Goal: Book appointment/travel/reservation

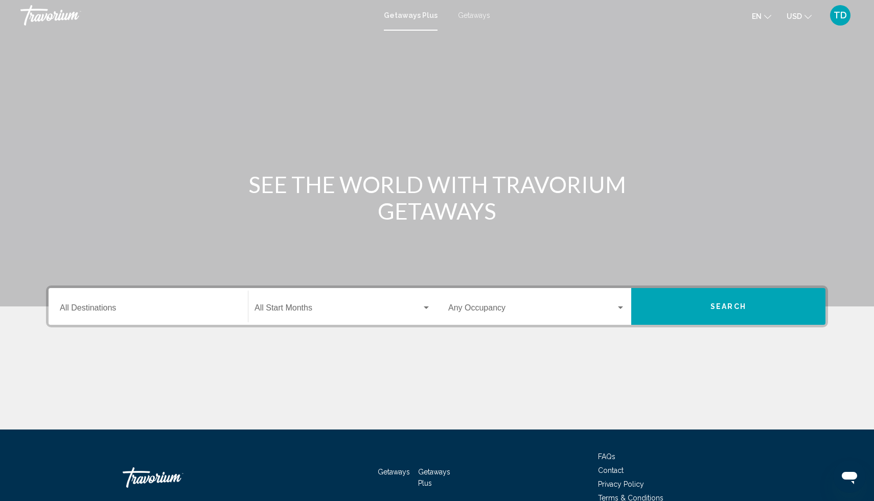
click at [808, 17] on icon "Change currency" at bounding box center [807, 16] width 7 height 7
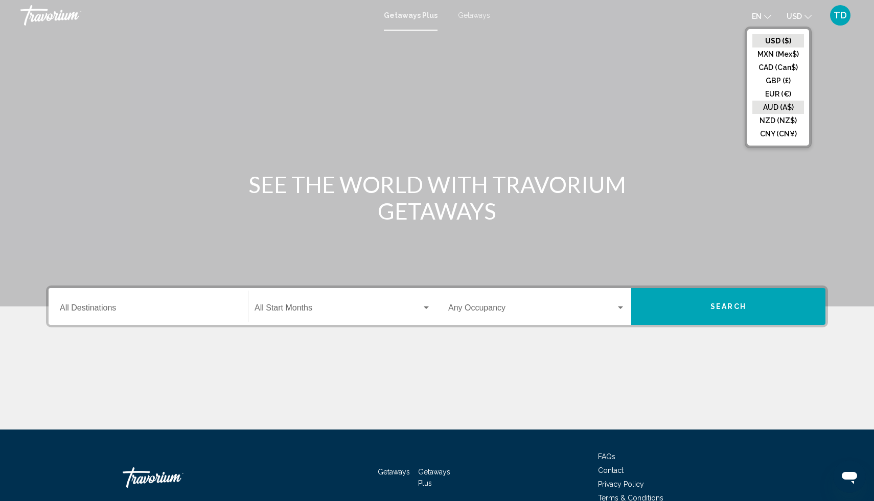
click at [785, 107] on button "AUD (A$)" at bounding box center [778, 107] width 52 height 13
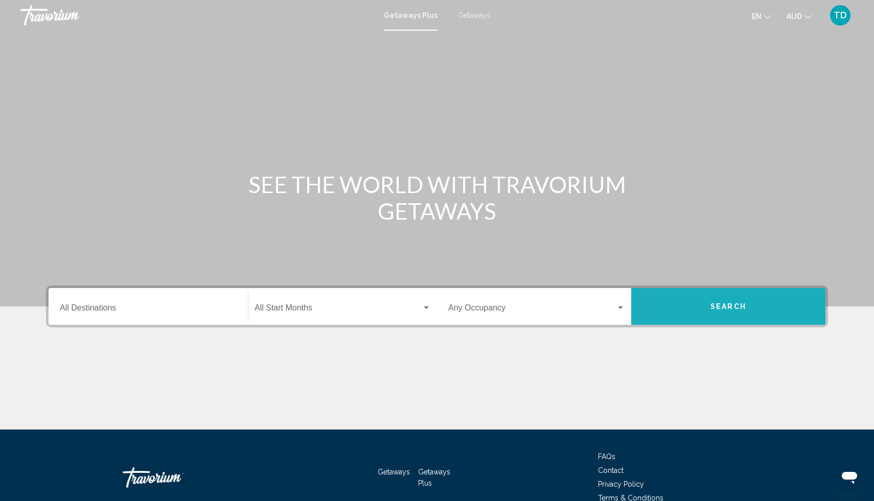
click at [681, 300] on button "Search" at bounding box center [728, 306] width 194 height 37
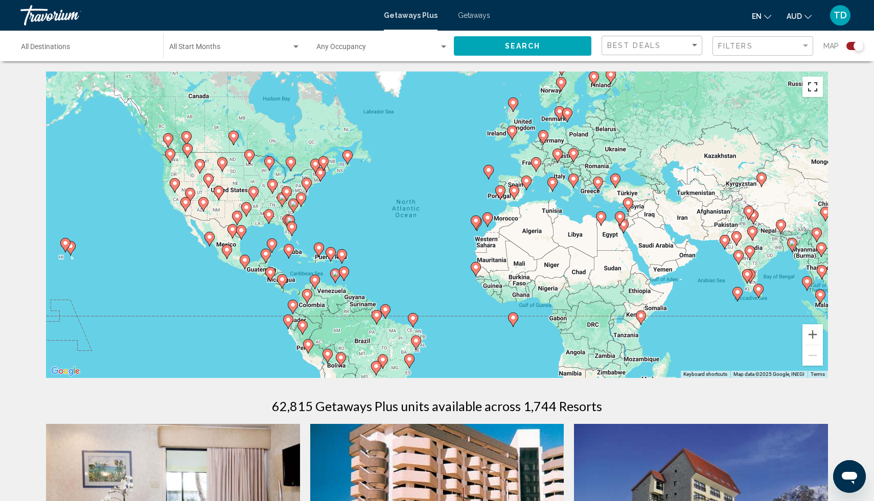
click at [810, 82] on button "Toggle fullscreen view" at bounding box center [812, 87] width 20 height 20
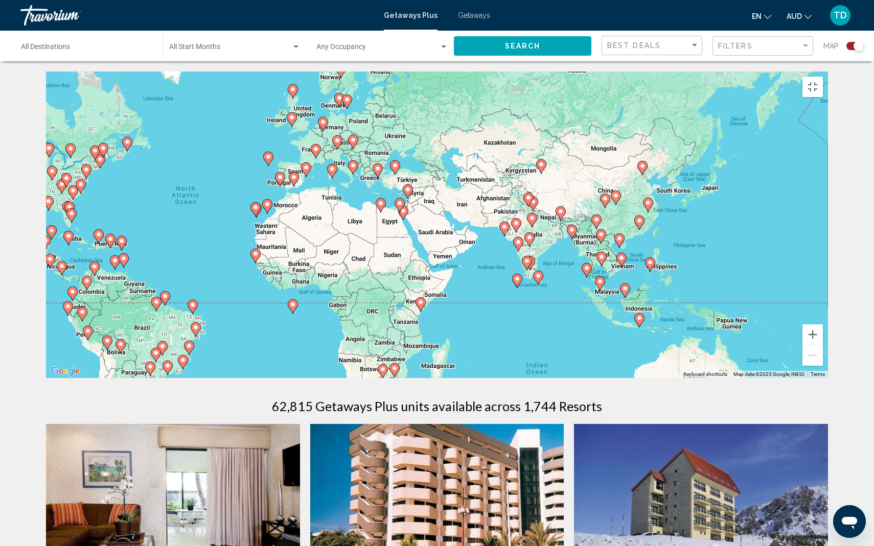
drag, startPoint x: 785, startPoint y: 417, endPoint x: 525, endPoint y: 401, distance: 261.1
click at [525, 378] on div "To activate drag with keyboard, press Alt + Enter. Once in keyboard drag state,…" at bounding box center [437, 225] width 782 height 307
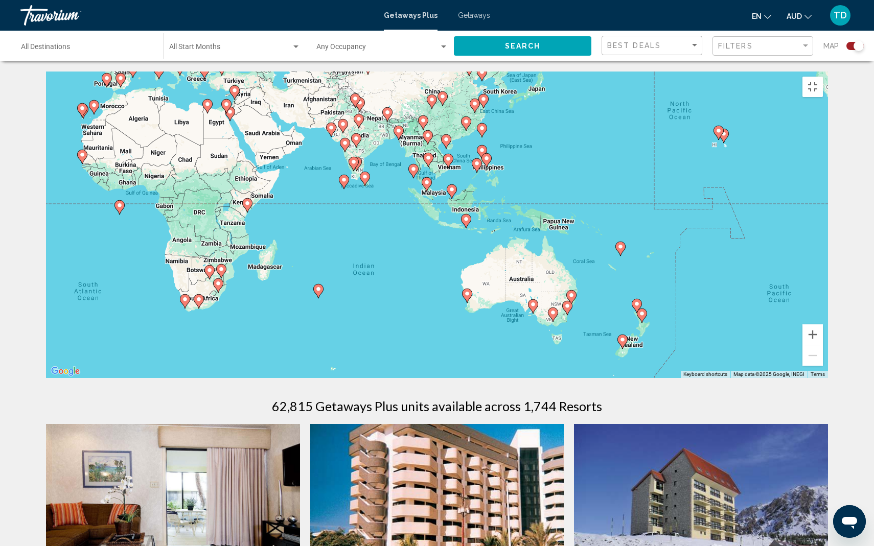
drag, startPoint x: 735, startPoint y: 443, endPoint x: 606, endPoint y: 348, distance: 160.6
click at [606, 348] on div "To activate drag with keyboard, press Alt + Enter. Once in keyboard drag state,…" at bounding box center [437, 225] width 782 height 307
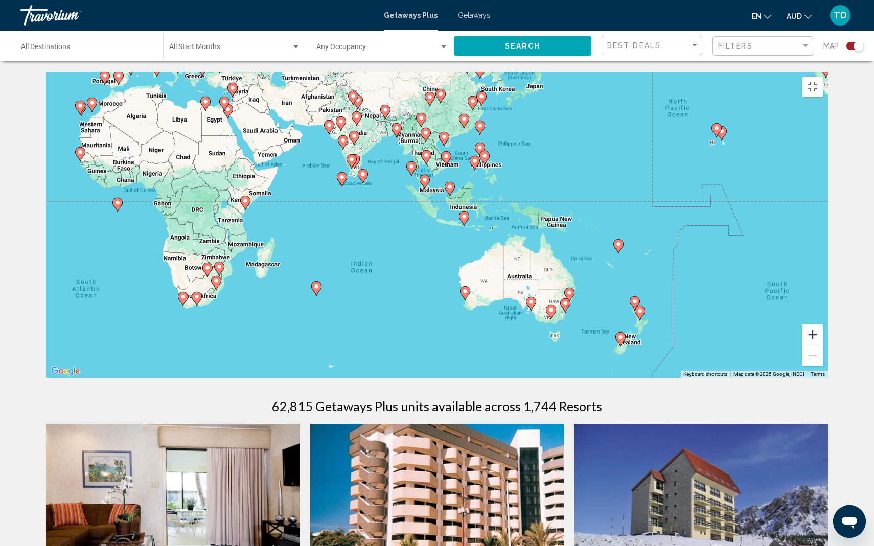
click at [823, 345] on button "Zoom in" at bounding box center [812, 334] width 20 height 20
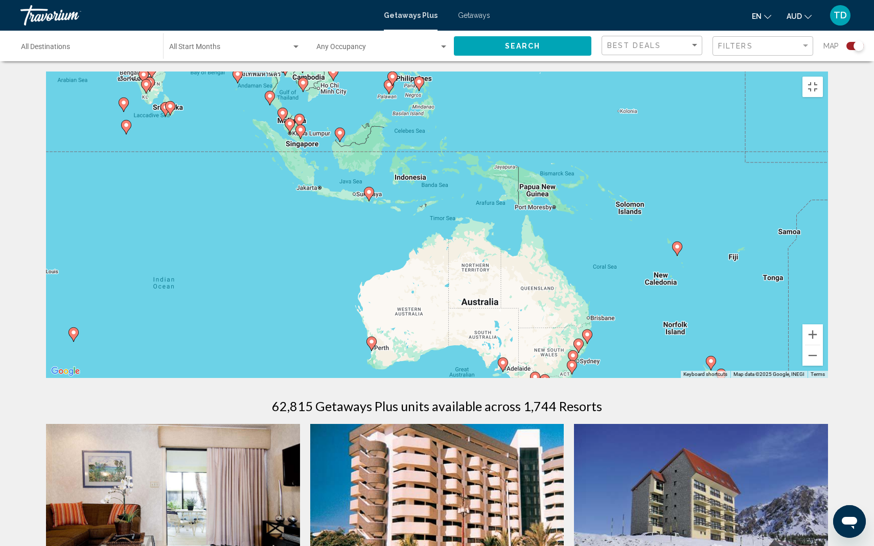
drag, startPoint x: 804, startPoint y: 477, endPoint x: 673, endPoint y: 441, distance: 135.1
click at [673, 378] on div "To activate drag with keyboard, press Alt + Enter. Once in keyboard drag state,…" at bounding box center [437, 225] width 782 height 307
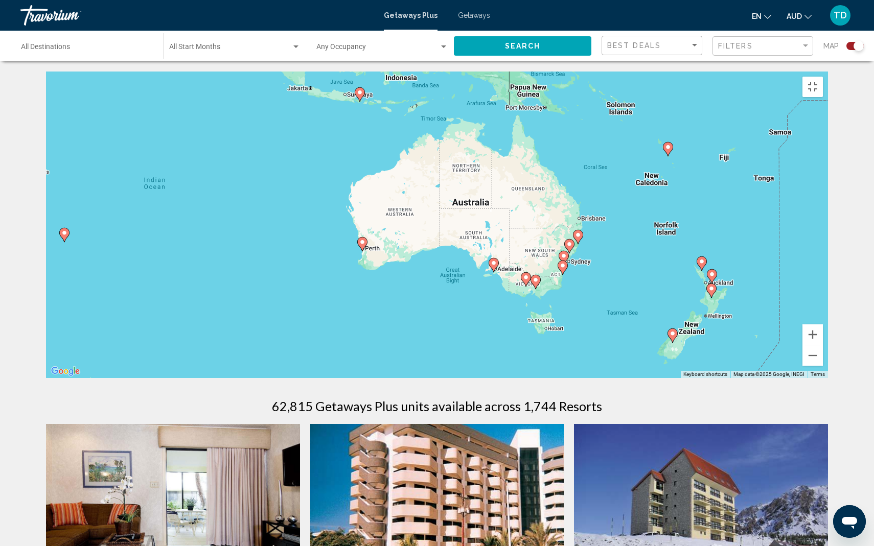
drag, startPoint x: 607, startPoint y: 504, endPoint x: 608, endPoint y: 401, distance: 103.2
click at [608, 378] on div "To activate drag with keyboard, press Alt + Enter. Once in keyboard drag state,…" at bounding box center [437, 225] width 782 height 307
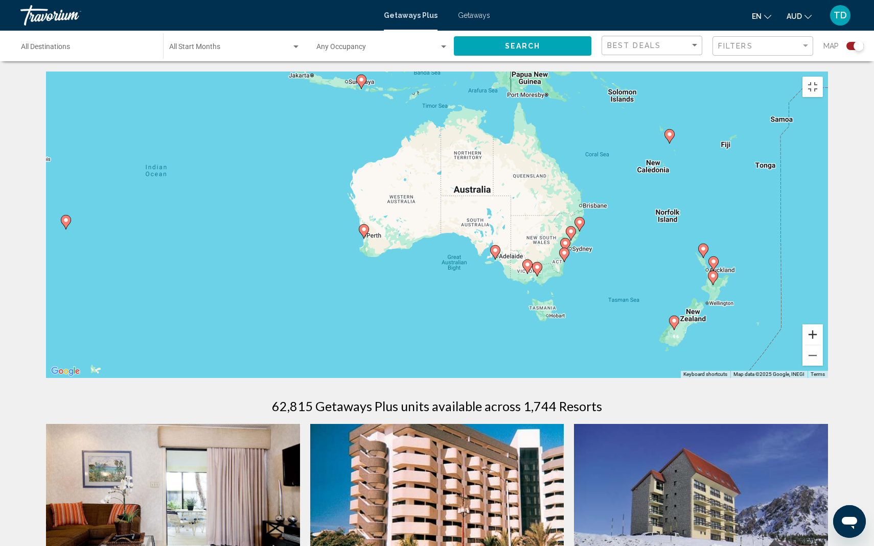
click at [823, 345] on button "Zoom in" at bounding box center [812, 334] width 20 height 20
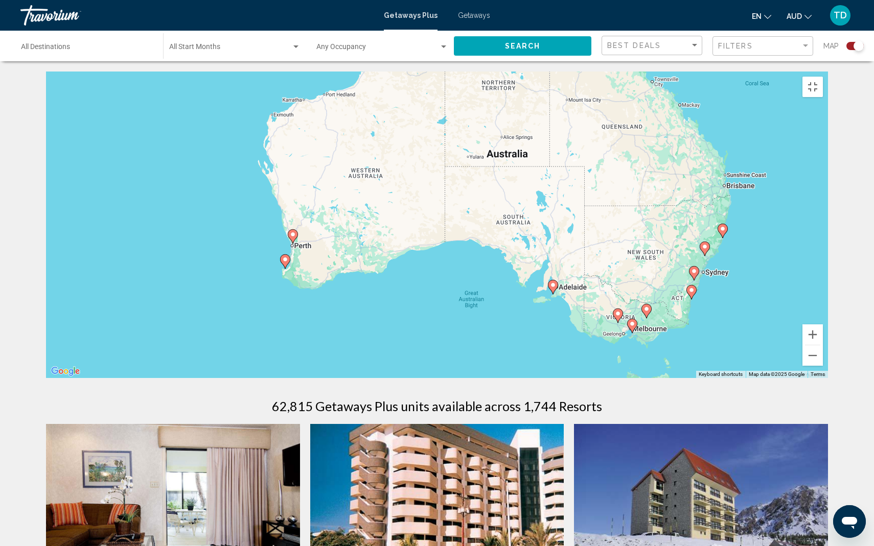
click at [723, 232] on image "Main content" at bounding box center [722, 229] width 6 height 6
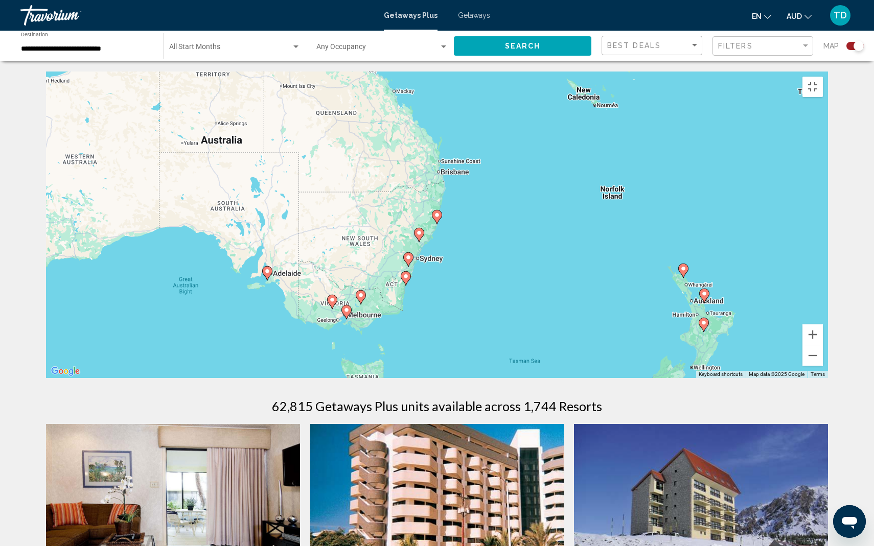
click at [437, 218] on image "Main content" at bounding box center [437, 215] width 6 height 6
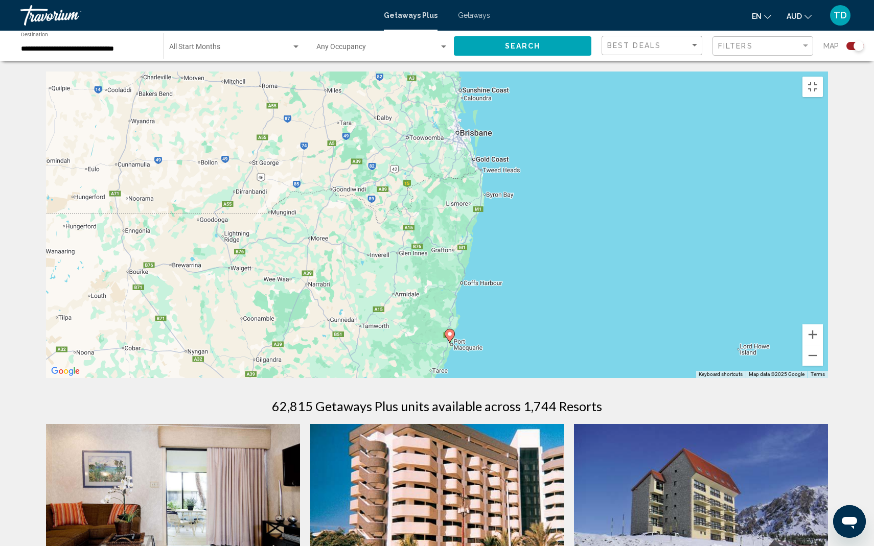
drag, startPoint x: 566, startPoint y: 143, endPoint x: 580, endPoint y: 264, distance: 121.9
click at [580, 263] on div "To activate drag with keyboard, press Alt + Enter. Once in keyboard drag state,…" at bounding box center [437, 225] width 782 height 307
click at [823, 366] on button "Zoom out" at bounding box center [812, 355] width 20 height 20
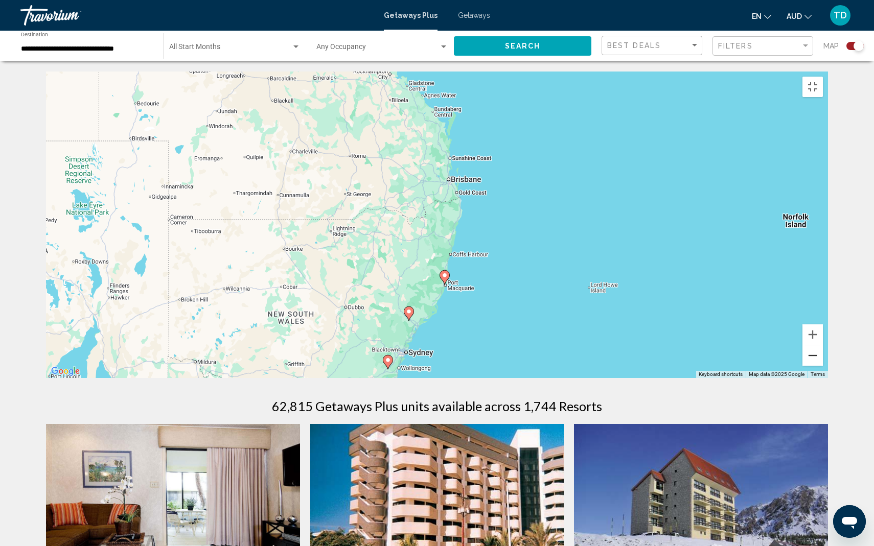
click at [823, 366] on button "Zoom out" at bounding box center [812, 355] width 20 height 20
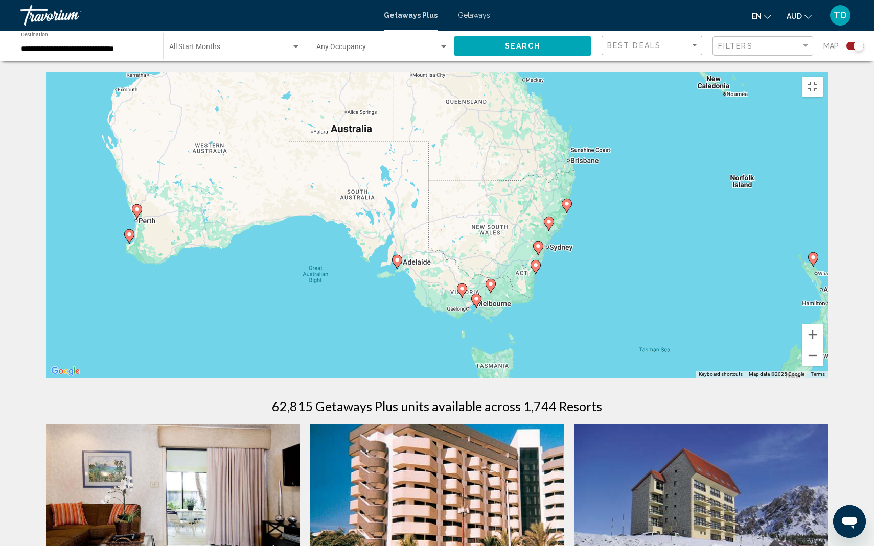
drag, startPoint x: 515, startPoint y: 331, endPoint x: 646, endPoint y: 292, distance: 137.4
click at [646, 292] on div "To activate drag with keyboard, press Alt + Enter. Once in keyboard drag state,…" at bounding box center [437, 225] width 782 height 307
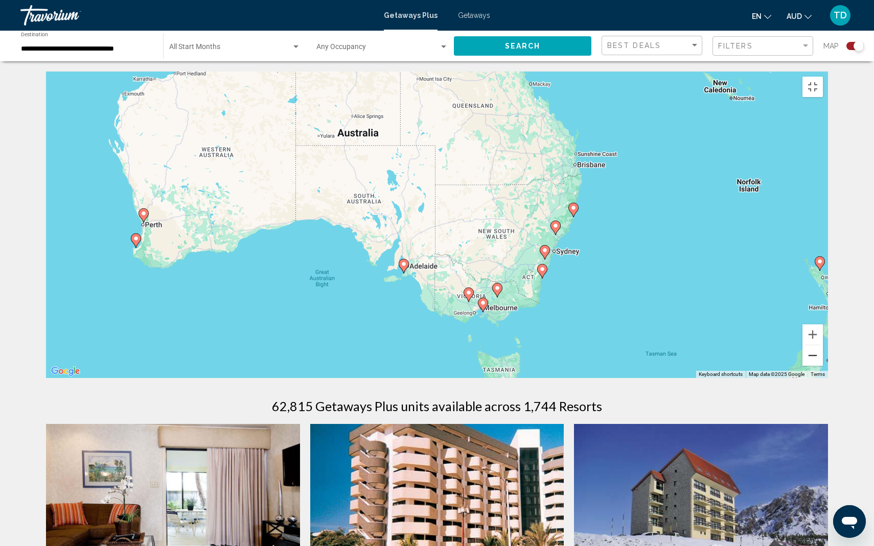
click at [823, 366] on button "Zoom out" at bounding box center [812, 355] width 20 height 20
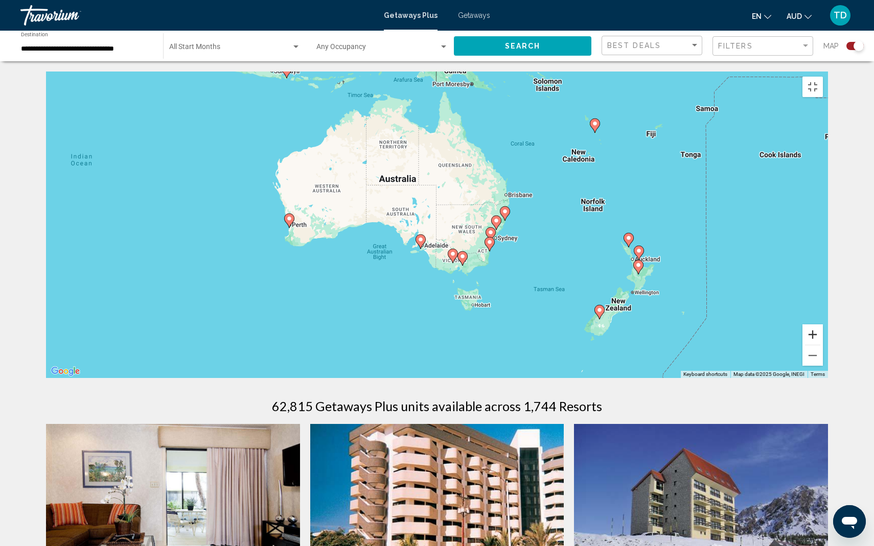
click at [823, 345] on button "Zoom in" at bounding box center [812, 334] width 20 height 20
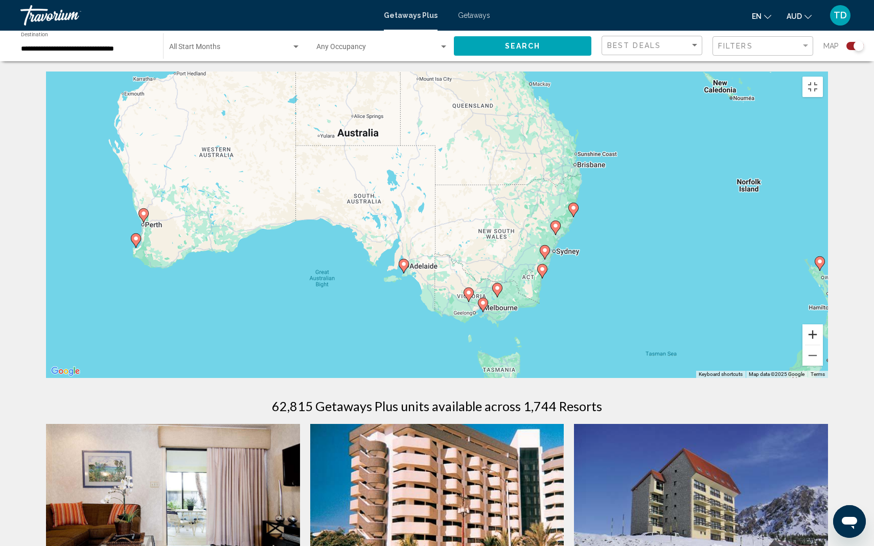
click at [823, 345] on button "Zoom in" at bounding box center [812, 334] width 20 height 20
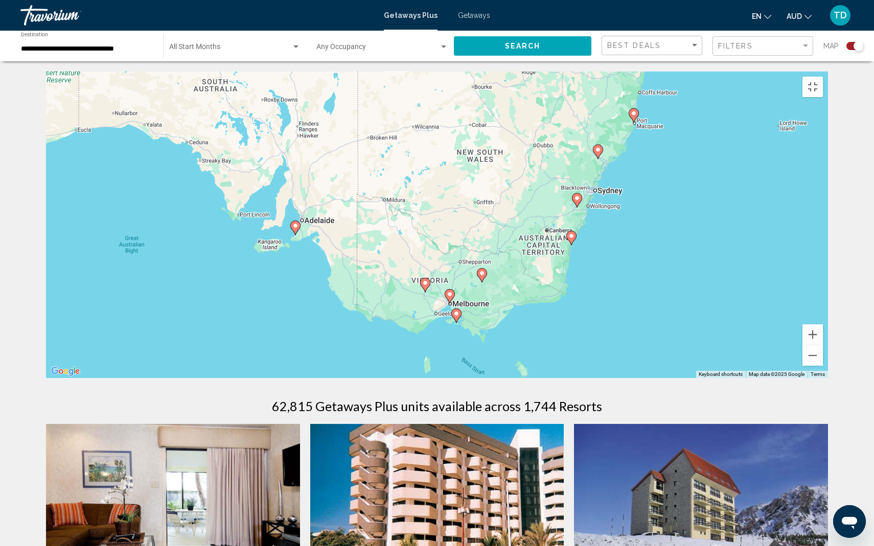
drag, startPoint x: 814, startPoint y: 487, endPoint x: 728, endPoint y: 385, distance: 133.9
click at [728, 378] on div "To activate drag with keyboard, press Alt + Enter. Once in keyboard drag state,…" at bounding box center [437, 225] width 782 height 307
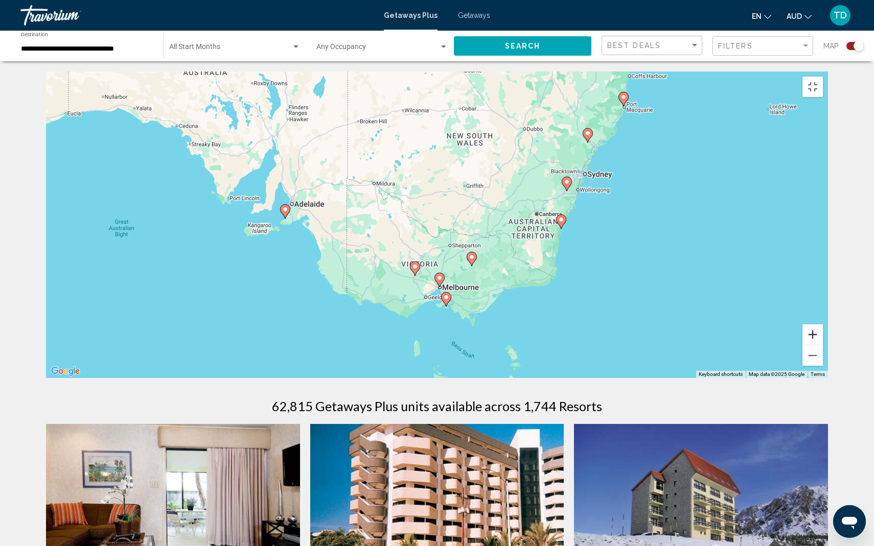
click at [823, 345] on button "Zoom in" at bounding box center [812, 334] width 20 height 20
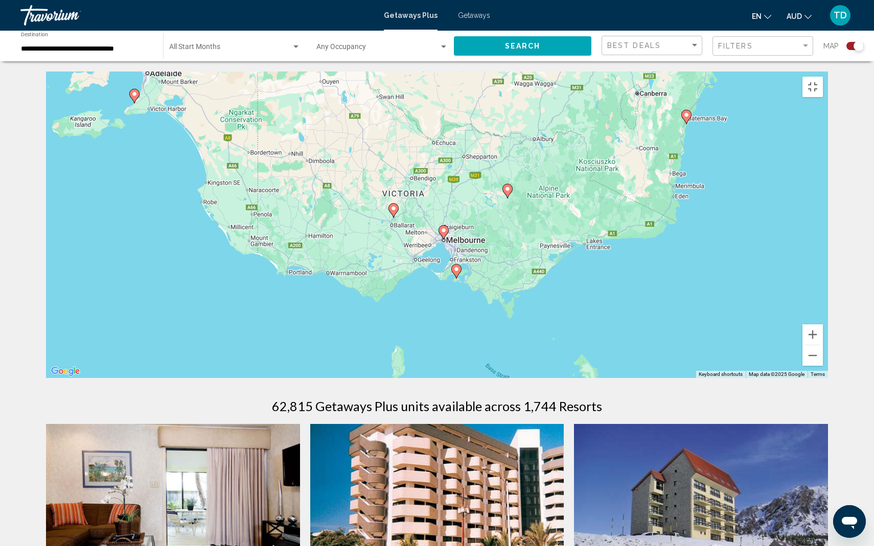
drag, startPoint x: 771, startPoint y: 525, endPoint x: 772, endPoint y: 395, distance: 130.3
click at [772, 378] on div "To activate drag with keyboard, press Alt + Enter. Once in keyboard drag state,…" at bounding box center [437, 225] width 782 height 307
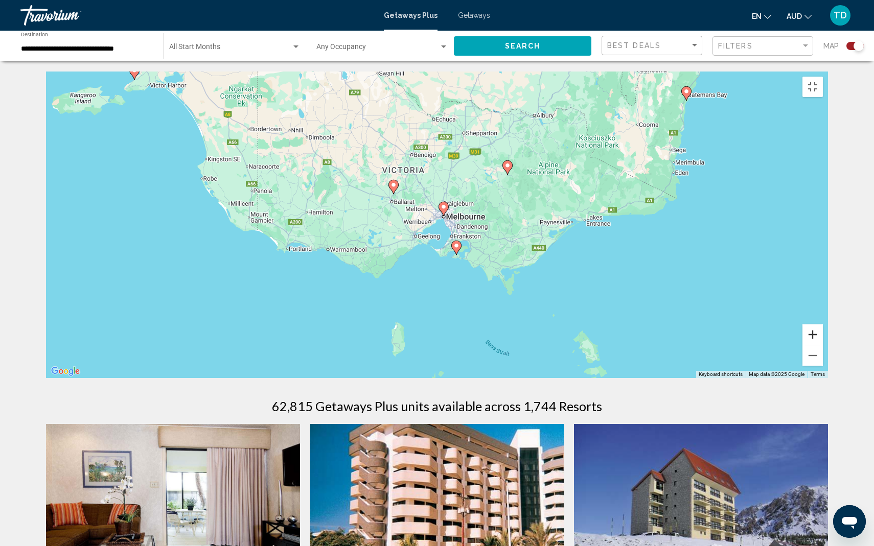
click at [823, 345] on button "Zoom in" at bounding box center [812, 334] width 20 height 20
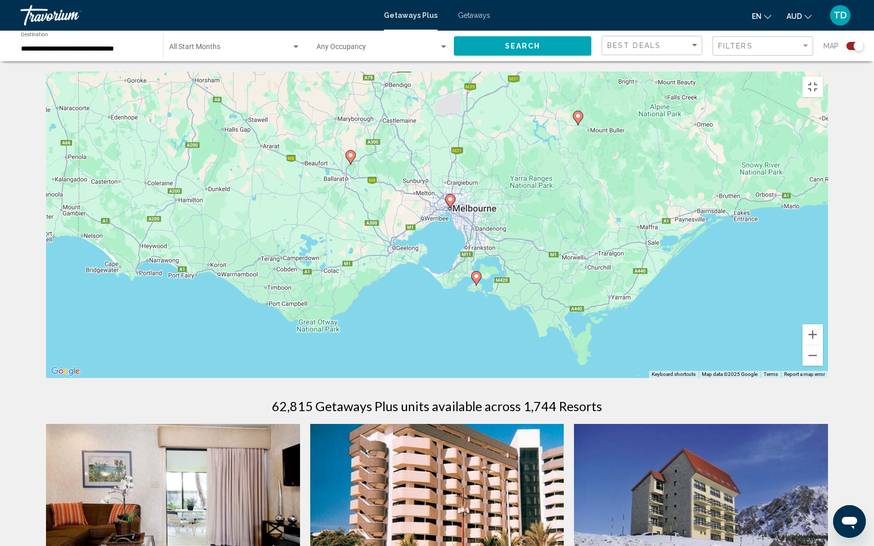
click at [577, 119] on image "Main content" at bounding box center [578, 116] width 6 height 6
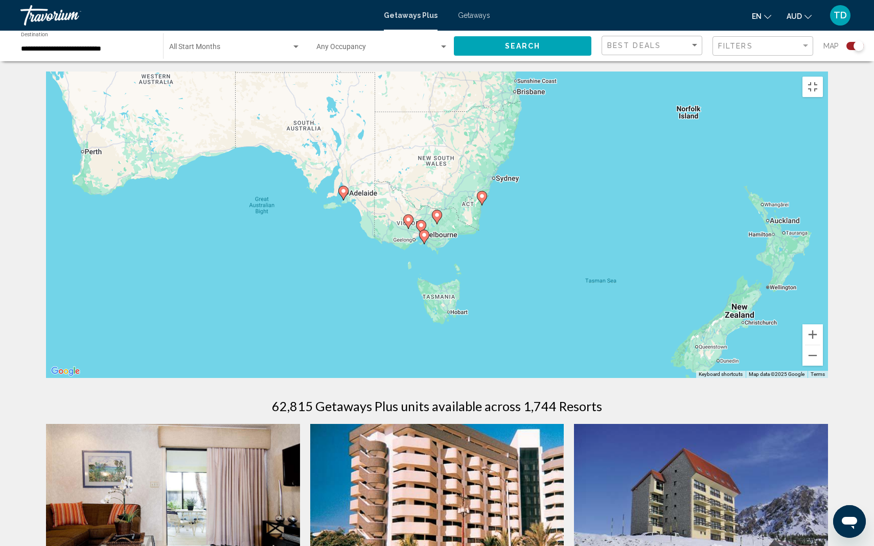
click at [439, 218] on image "Main content" at bounding box center [437, 215] width 6 height 6
type input "**********"
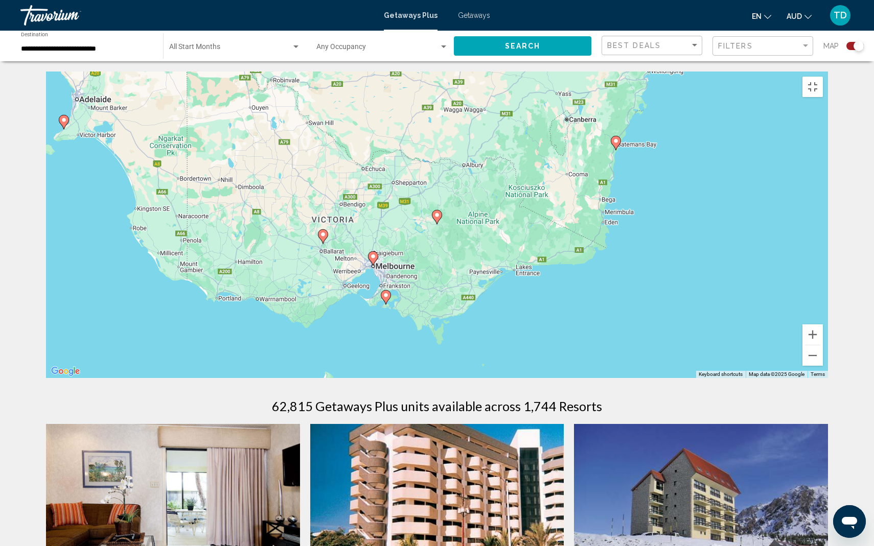
click at [437, 218] on image "Main content" at bounding box center [437, 215] width 6 height 6
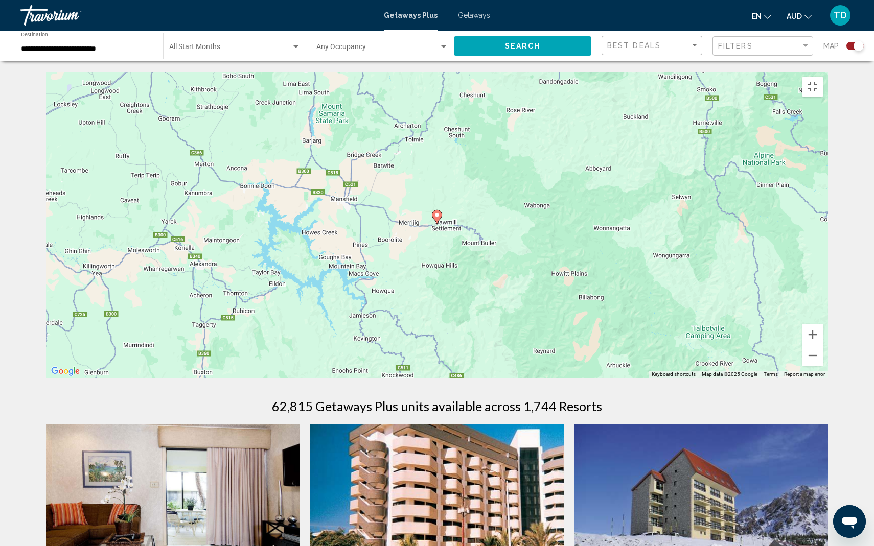
click at [438, 224] on icon "Main content" at bounding box center [437, 217] width 10 height 14
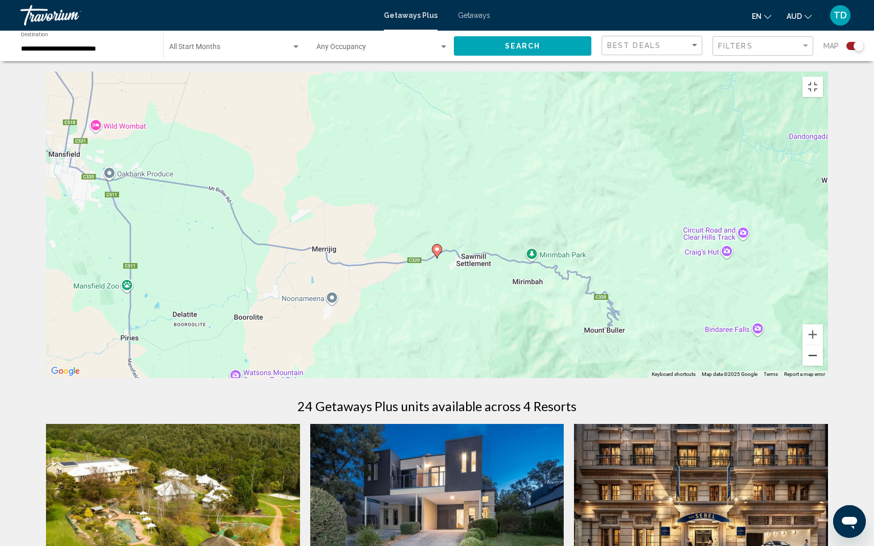
click at [823, 366] on button "Zoom out" at bounding box center [812, 355] width 20 height 20
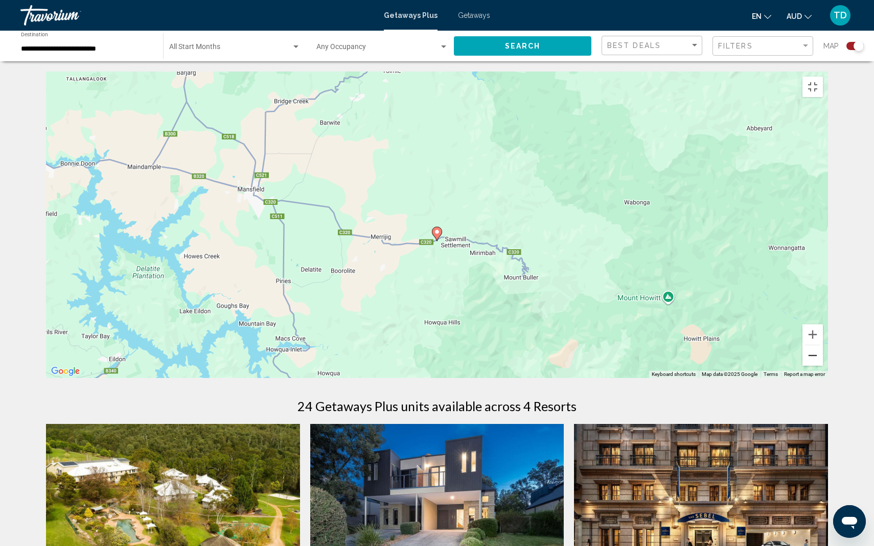
click at [823, 366] on button "Zoom out" at bounding box center [812, 355] width 20 height 20
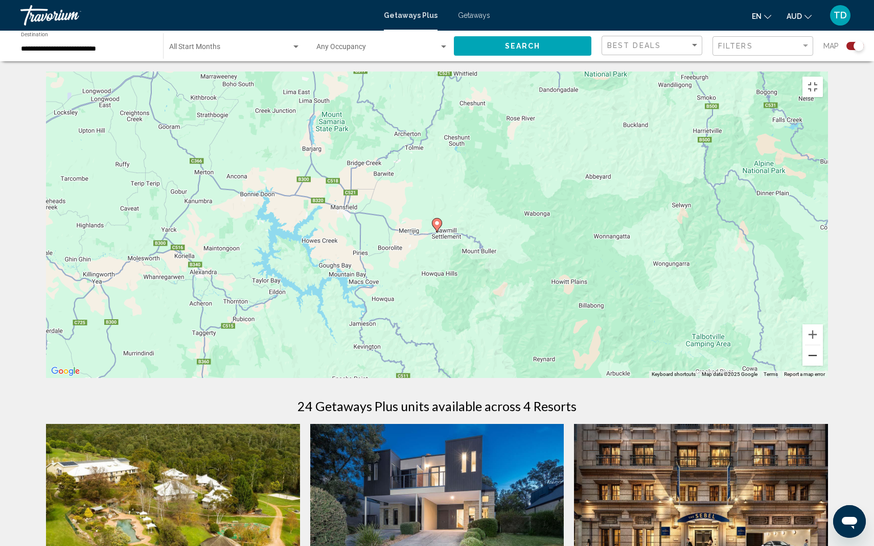
click at [823, 366] on button "Zoom out" at bounding box center [812, 355] width 20 height 20
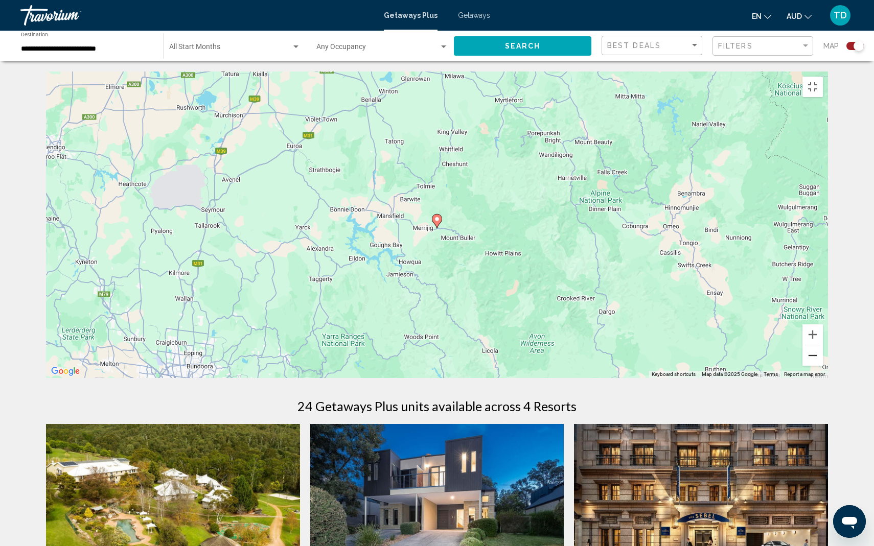
click at [823, 366] on button "Zoom out" at bounding box center [812, 355] width 20 height 20
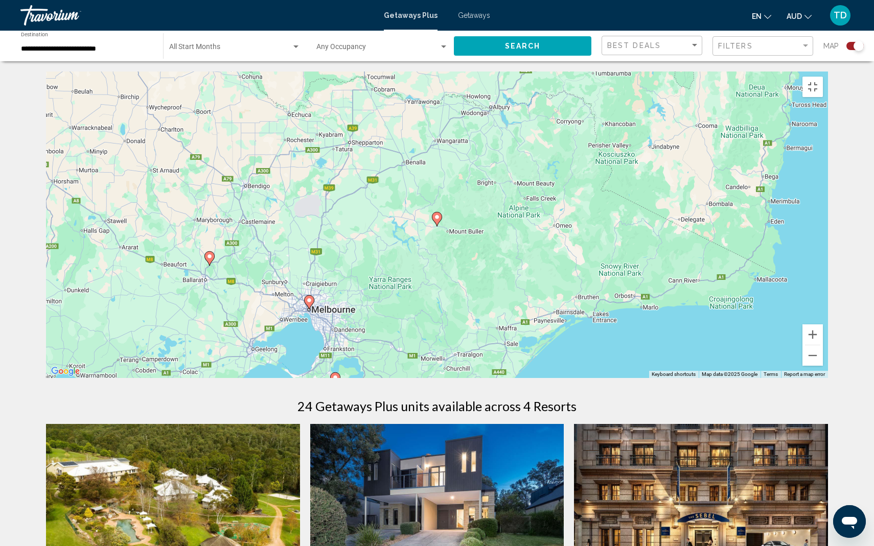
click at [311, 309] on icon "Main content" at bounding box center [309, 302] width 9 height 13
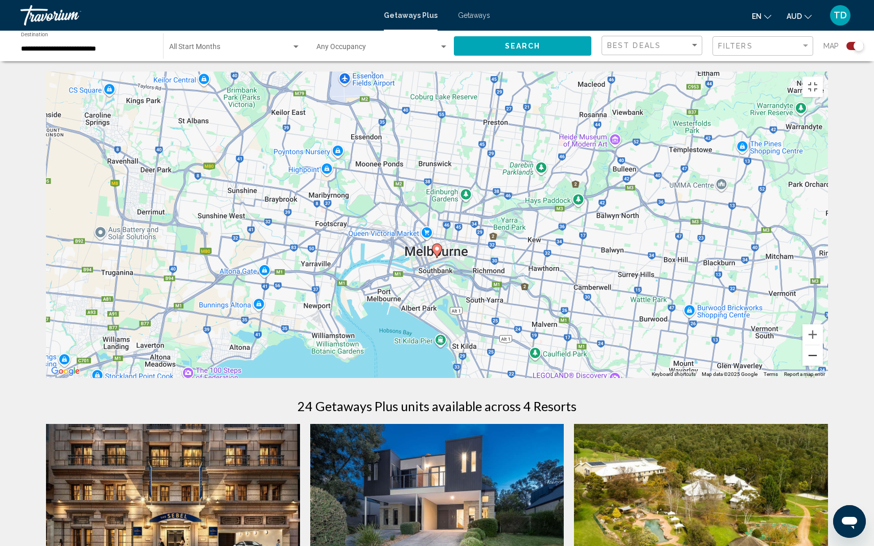
click at [823, 366] on button "Zoom out" at bounding box center [812, 355] width 20 height 20
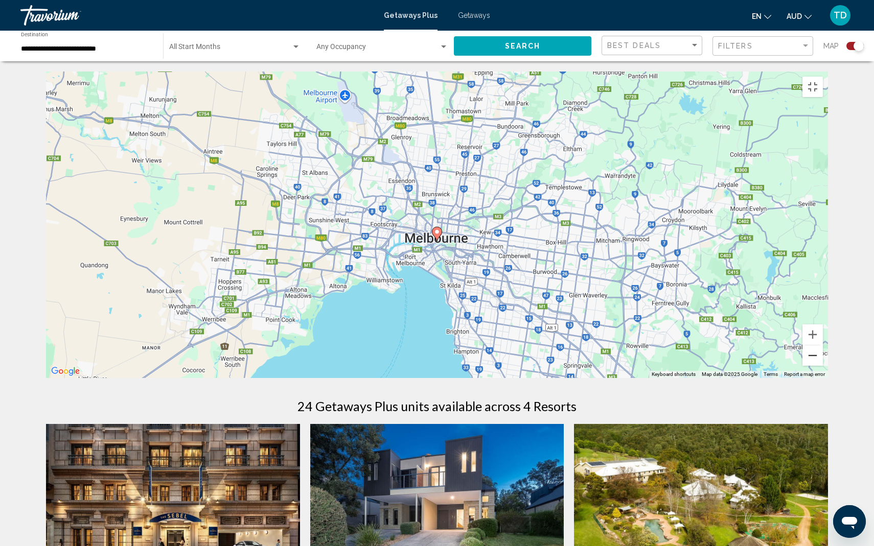
click at [823, 366] on button "Zoom out" at bounding box center [812, 355] width 20 height 20
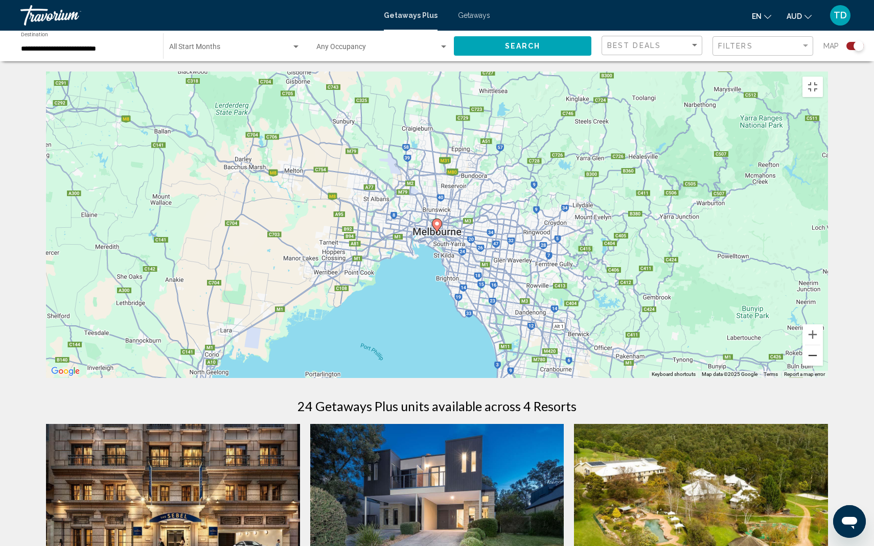
click at [823, 366] on button "Zoom out" at bounding box center [812, 355] width 20 height 20
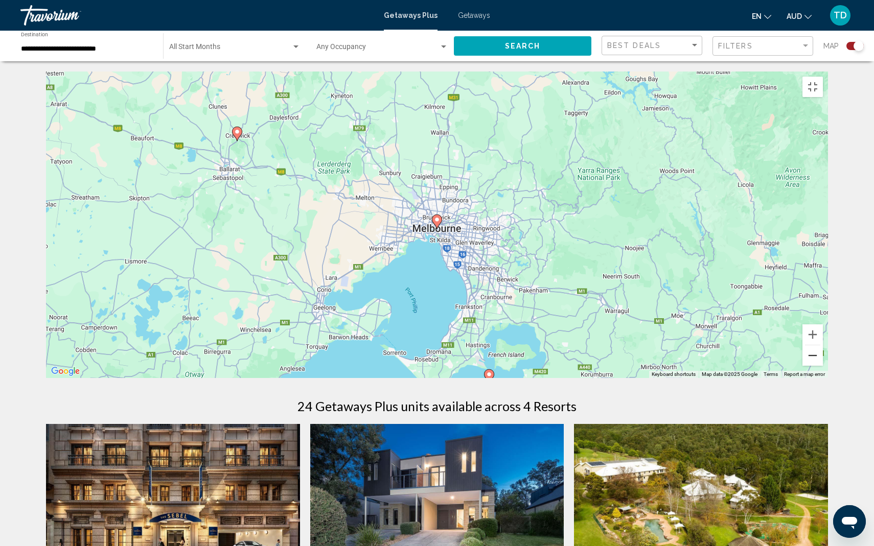
click at [823, 366] on button "Zoom out" at bounding box center [812, 355] width 20 height 20
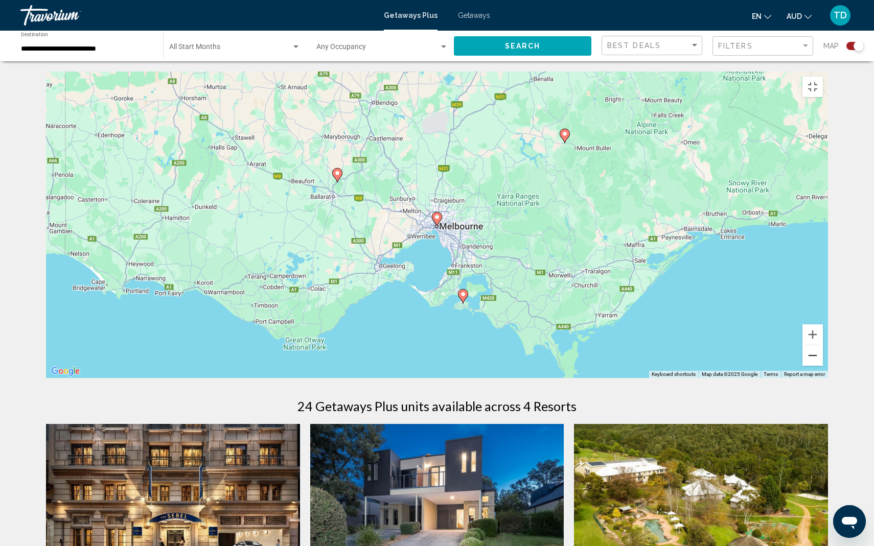
click at [823, 366] on button "Zoom out" at bounding box center [812, 355] width 20 height 20
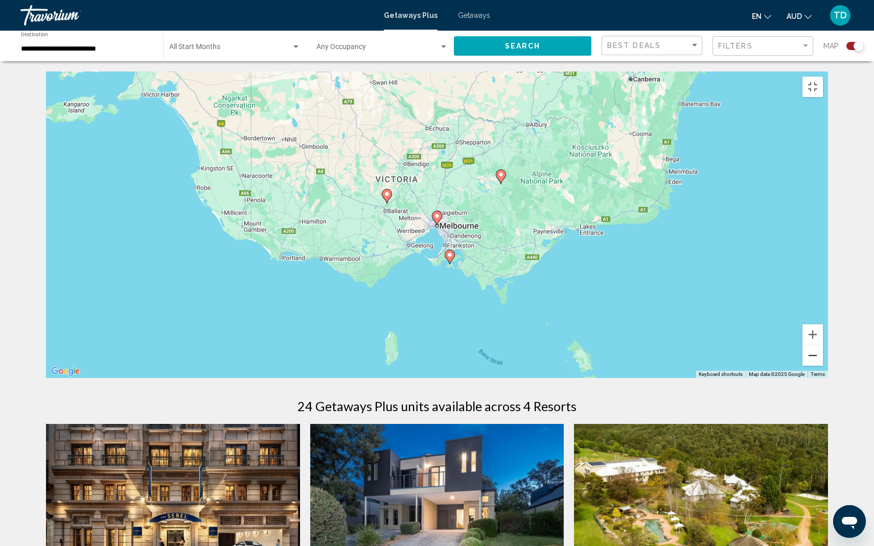
click at [823, 366] on button "Zoom out" at bounding box center [812, 355] width 20 height 20
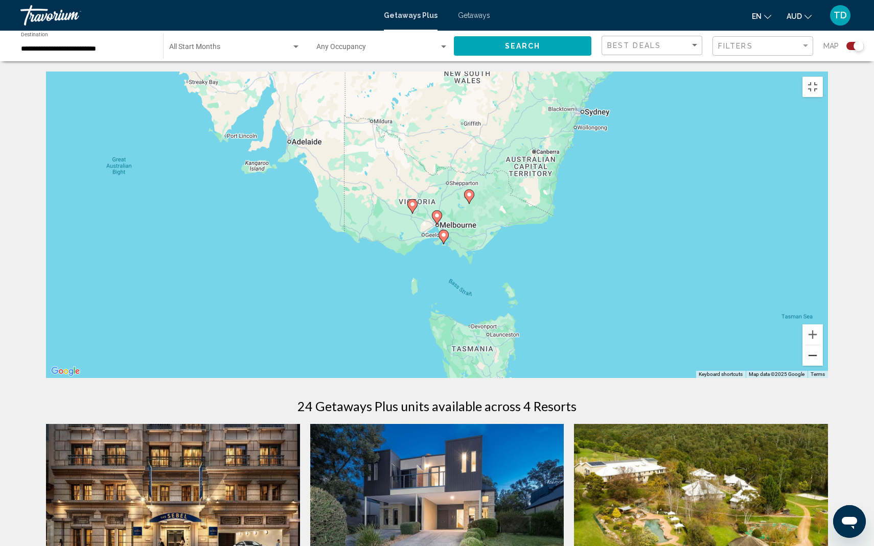
click at [823, 366] on button "Zoom out" at bounding box center [812, 355] width 20 height 20
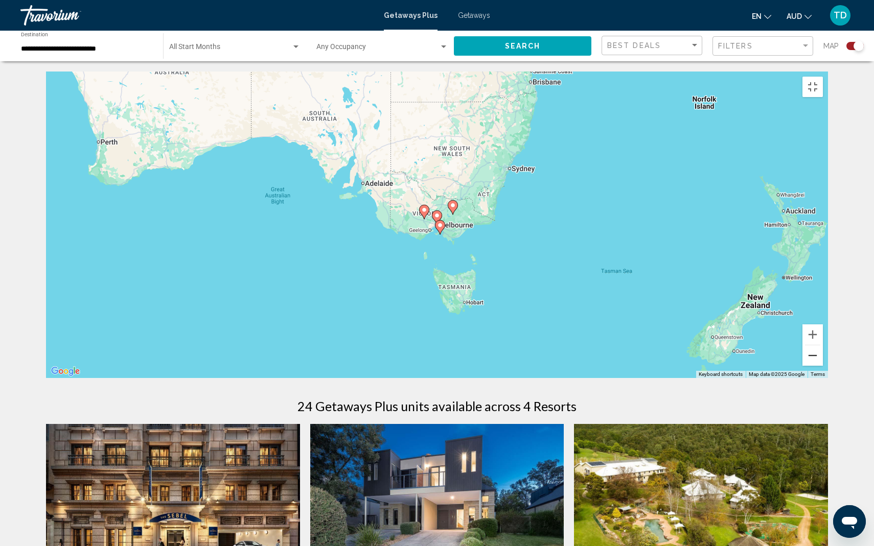
click at [823, 366] on button "Zoom out" at bounding box center [812, 355] width 20 height 20
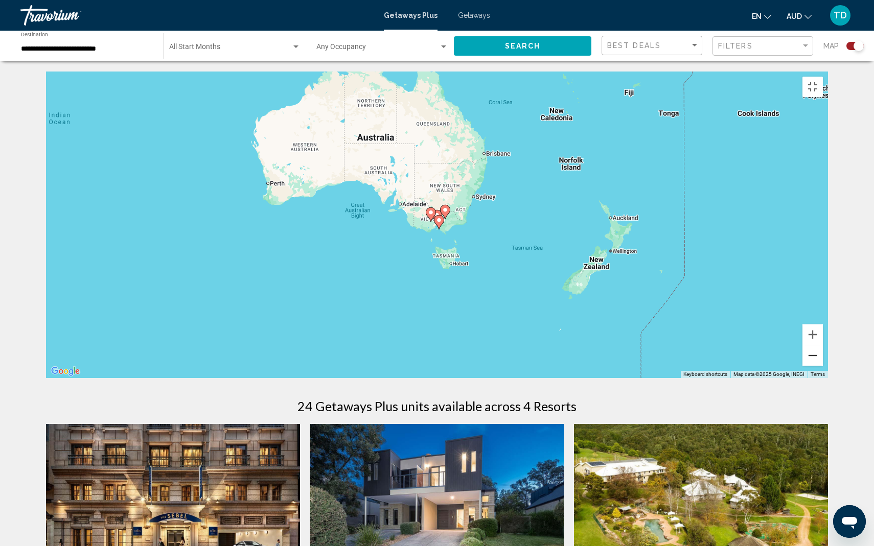
click at [823, 366] on button "Zoom out" at bounding box center [812, 355] width 20 height 20
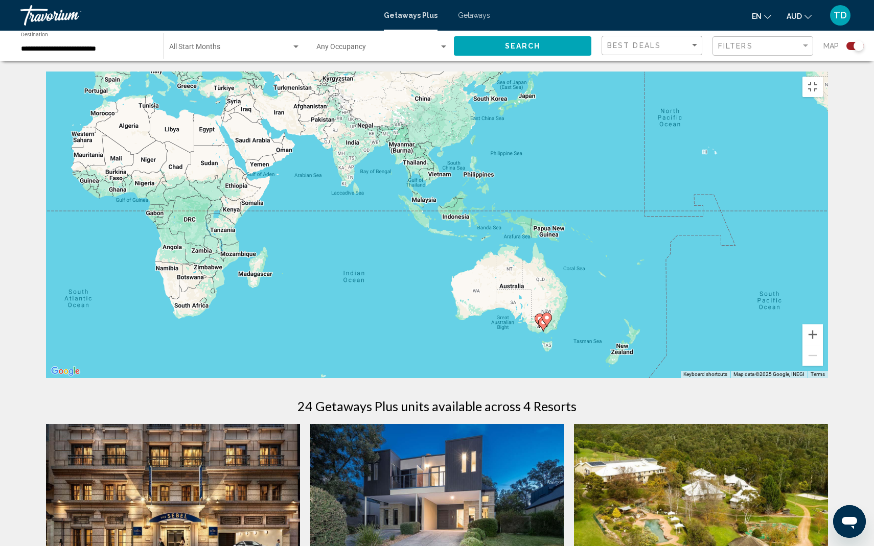
drag, startPoint x: 296, startPoint y: 201, endPoint x: 403, endPoint y: 308, distance: 151.4
click at [403, 308] on div "To activate drag with keyboard, press Alt + Enter. Once in keyboard drag state,…" at bounding box center [437, 225] width 782 height 307
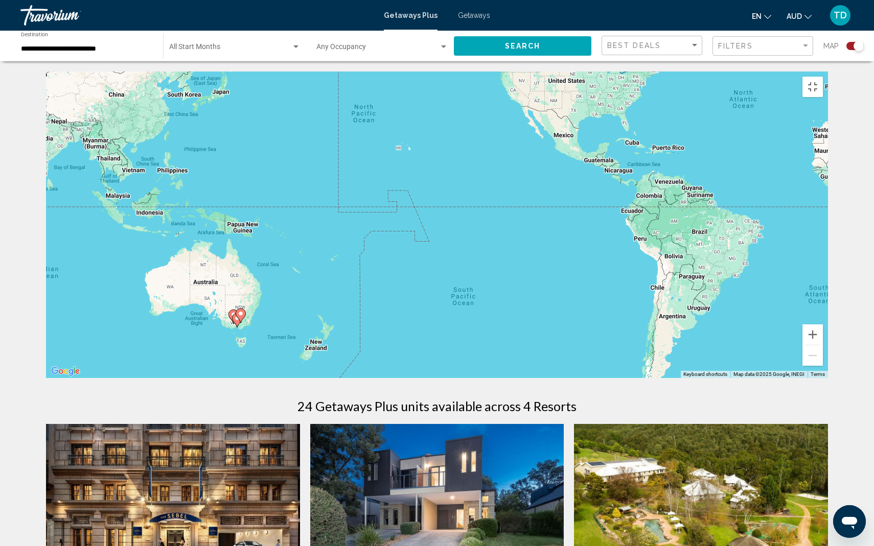
drag, startPoint x: 832, startPoint y: 327, endPoint x: 479, endPoint y: 311, distance: 353.9
click at [479, 310] on div "To activate drag with keyboard, press Alt + Enter. Once in keyboard drag state,…" at bounding box center [437, 225] width 782 height 307
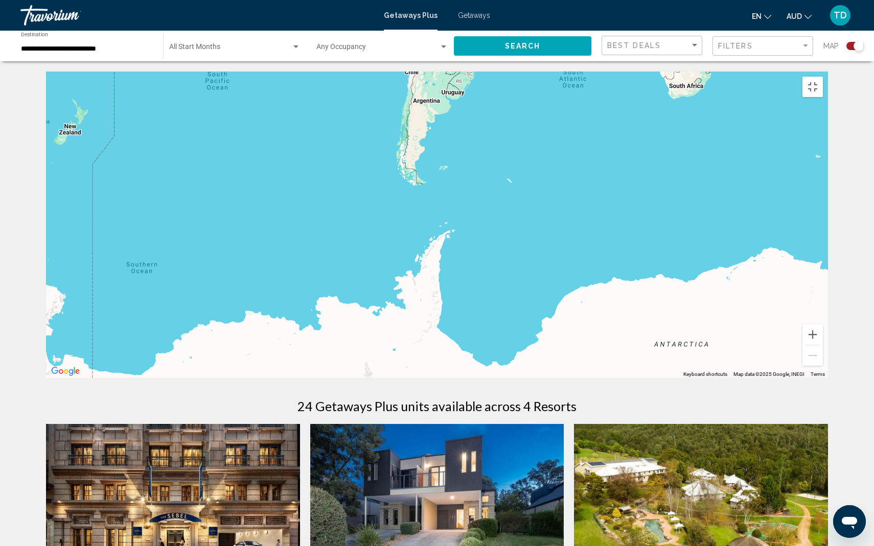
drag, startPoint x: 712, startPoint y: 442, endPoint x: 516, endPoint y: 234, distance: 286.6
click at [516, 233] on div "To activate drag with keyboard, press Alt + Enter. Once in keyboard drag state,…" at bounding box center [437, 225] width 782 height 307
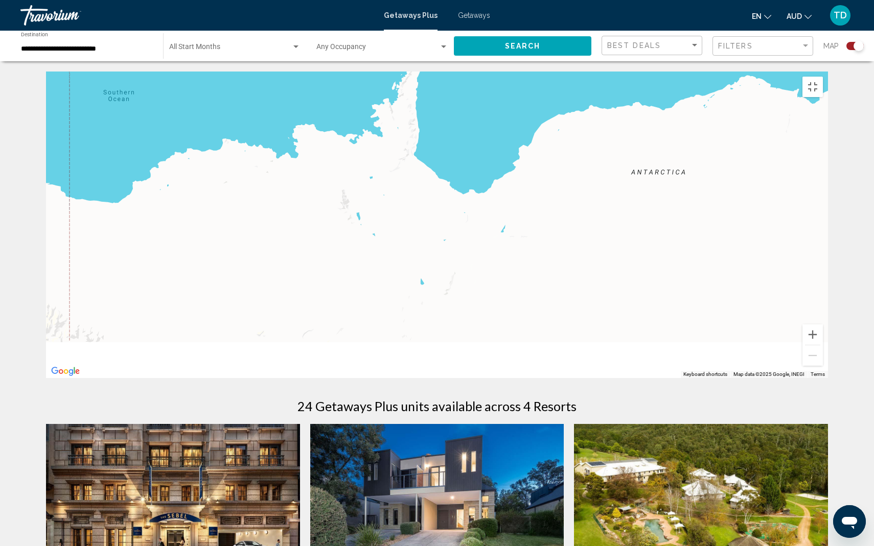
drag, startPoint x: 710, startPoint y: 454, endPoint x: 686, endPoint y: 269, distance: 186.5
click at [686, 269] on div "Main content" at bounding box center [437, 225] width 782 height 307
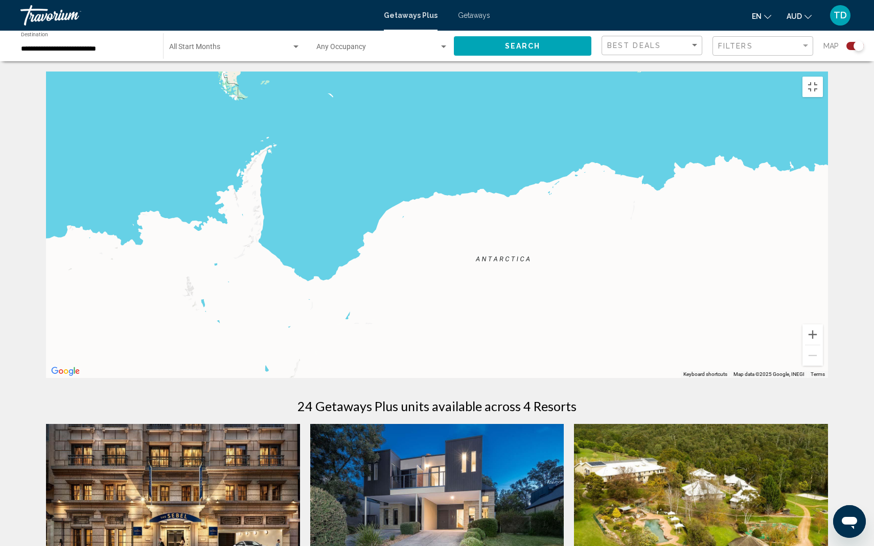
drag, startPoint x: 677, startPoint y: 186, endPoint x: 509, endPoint y: 284, distance: 193.9
click at [509, 284] on div "Main content" at bounding box center [437, 225] width 782 height 307
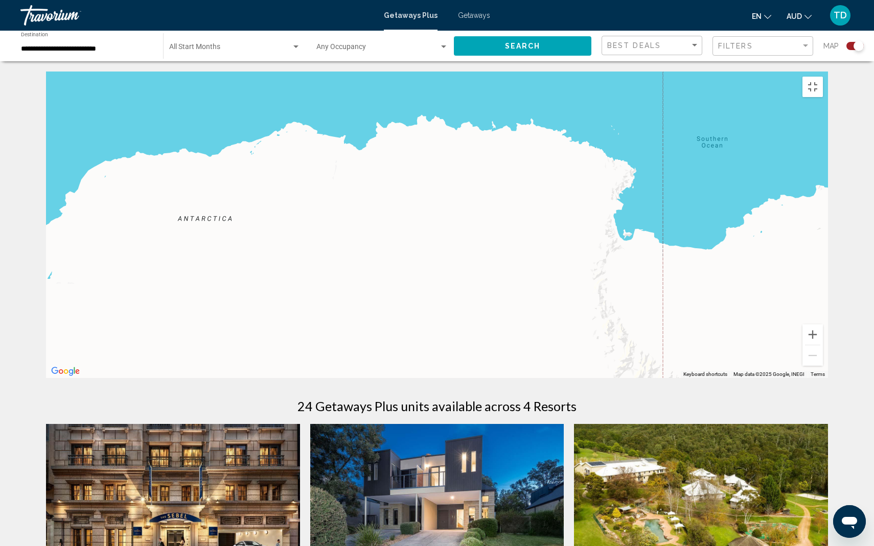
drag, startPoint x: 826, startPoint y: 338, endPoint x: 490, endPoint y: 299, distance: 338.5
click at [490, 299] on div "To activate drag with keyboard, press Alt + Enter. Once in keyboard drag state,…" at bounding box center [437, 225] width 782 height 307
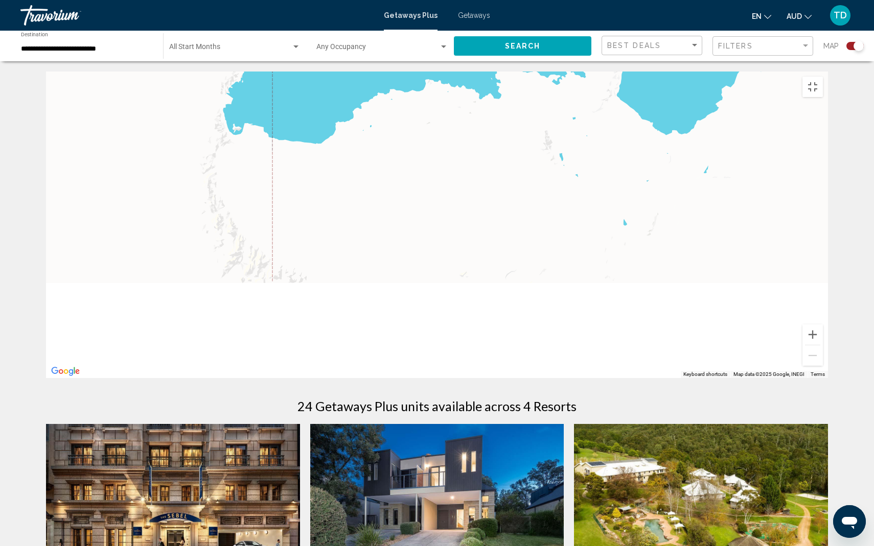
drag, startPoint x: 782, startPoint y: 351, endPoint x: 458, endPoint y: 248, distance: 339.5
click at [458, 248] on div "To activate drag with keyboard, press Alt + Enter. Once in keyboard drag state,…" at bounding box center [437, 225] width 782 height 307
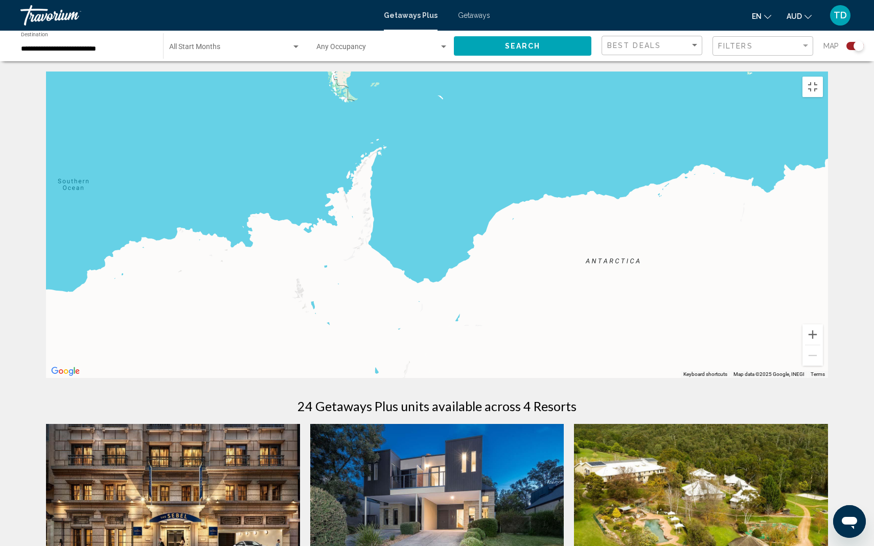
drag, startPoint x: 709, startPoint y: 270, endPoint x: 457, endPoint y: 453, distance: 311.0
click at [457, 378] on div "Main content" at bounding box center [437, 225] width 782 height 307
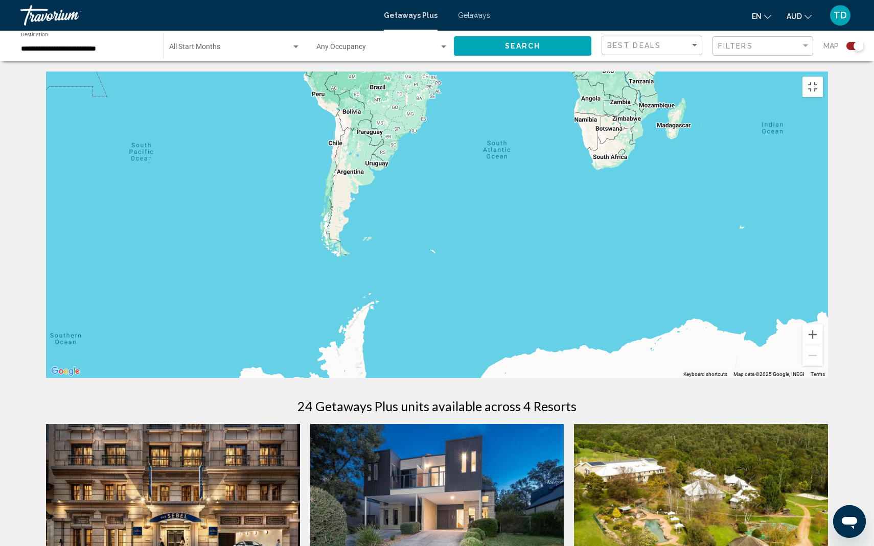
drag, startPoint x: 661, startPoint y: 172, endPoint x: 664, endPoint y: 319, distance: 146.7
click at [664, 319] on div "Main content" at bounding box center [437, 225] width 782 height 307
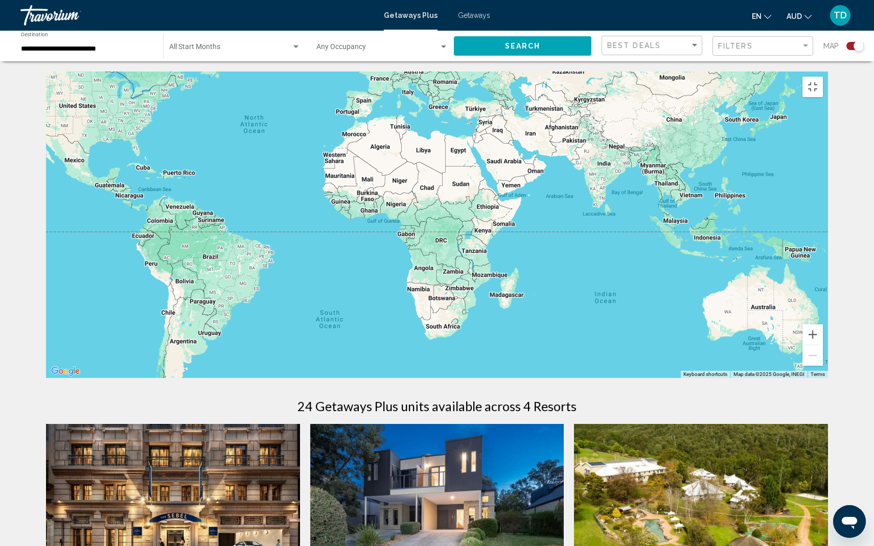
drag, startPoint x: 783, startPoint y: 212, endPoint x: 588, endPoint y: 346, distance: 237.0
click at [588, 345] on div "Main content" at bounding box center [437, 225] width 782 height 307
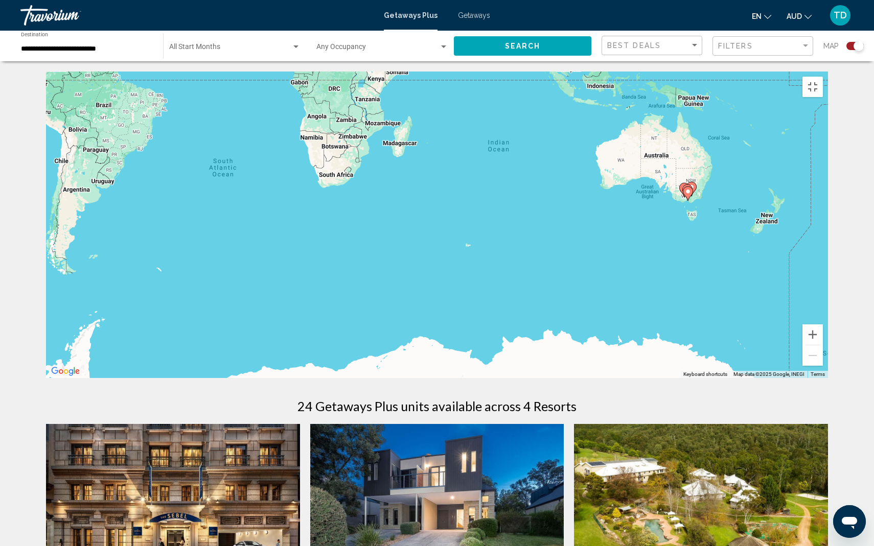
drag, startPoint x: 723, startPoint y: 452, endPoint x: 633, endPoint y: 244, distance: 226.1
click at [633, 246] on div "To activate drag with keyboard, press Alt + Enter. Once in keyboard drag state,…" at bounding box center [437, 225] width 782 height 307
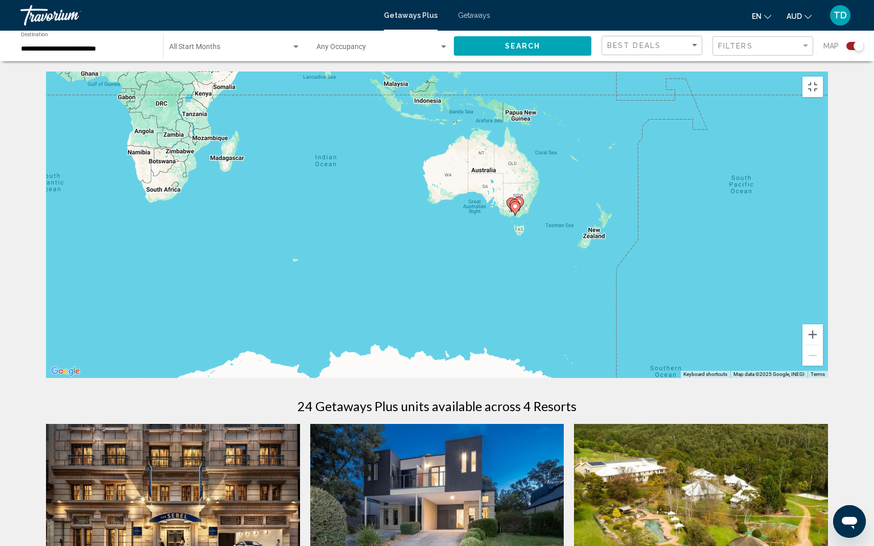
drag, startPoint x: 573, startPoint y: 489, endPoint x: 394, endPoint y: 546, distance: 187.6
click at [395, 378] on div "To activate drag with keyboard, press Alt + Enter. Once in keyboard drag state,…" at bounding box center [437, 225] width 782 height 307
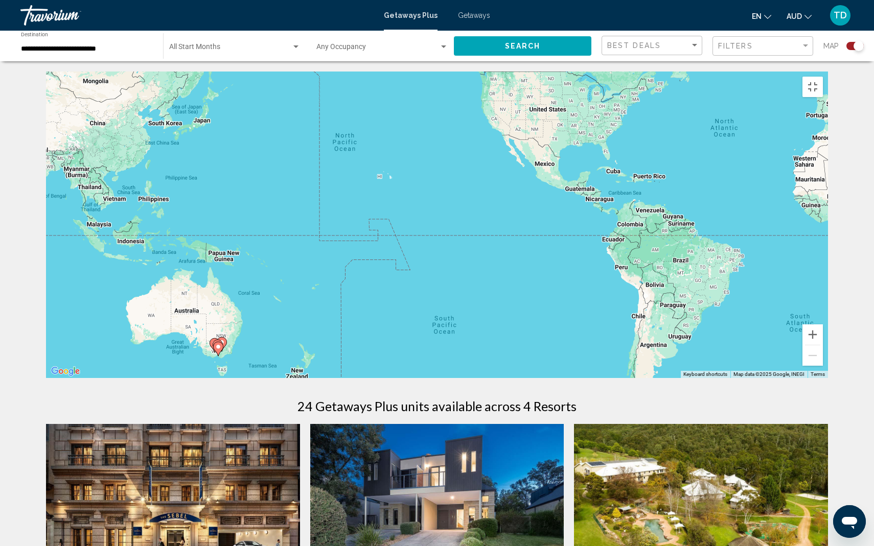
drag, startPoint x: 710, startPoint y: 299, endPoint x: 436, endPoint y: 439, distance: 308.3
click at [436, 378] on div "To activate drag with keyboard, press Alt + Enter. Once in keyboard drag state,…" at bounding box center [437, 225] width 782 height 307
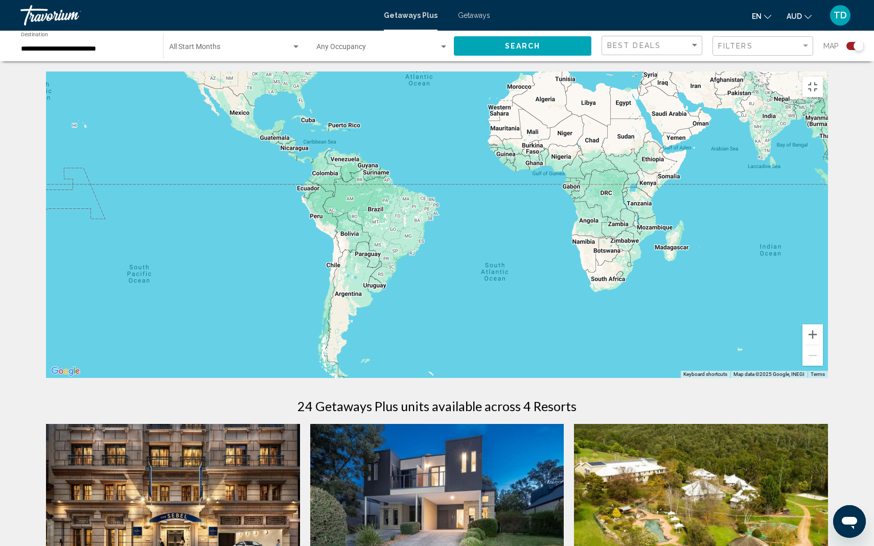
drag, startPoint x: 864, startPoint y: 429, endPoint x: 546, endPoint y: 382, distance: 320.8
click at [546, 378] on div "To activate drag with keyboard, press Alt + Enter. Once in keyboard drag state,…" at bounding box center [437, 225] width 782 height 307
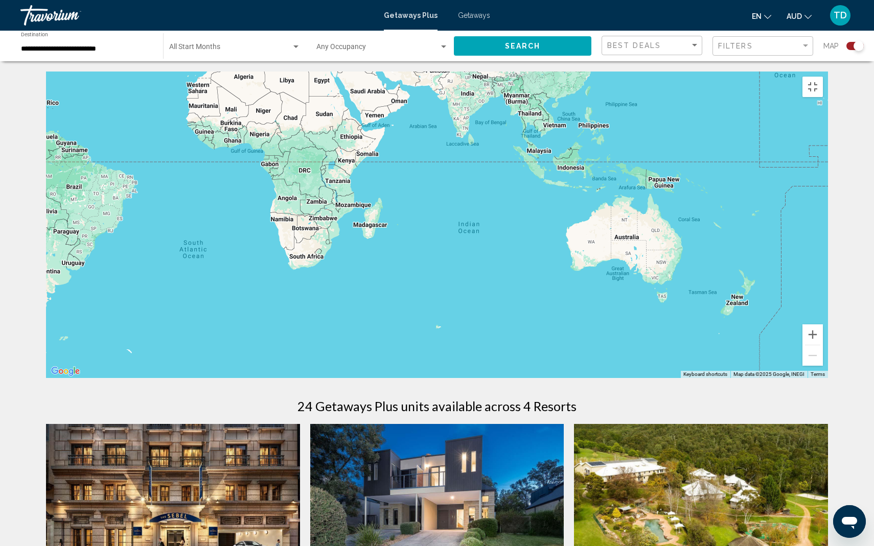
drag, startPoint x: 820, startPoint y: 394, endPoint x: 486, endPoint y: 382, distance: 333.9
click at [486, 378] on div "Main content" at bounding box center [437, 225] width 782 height 307
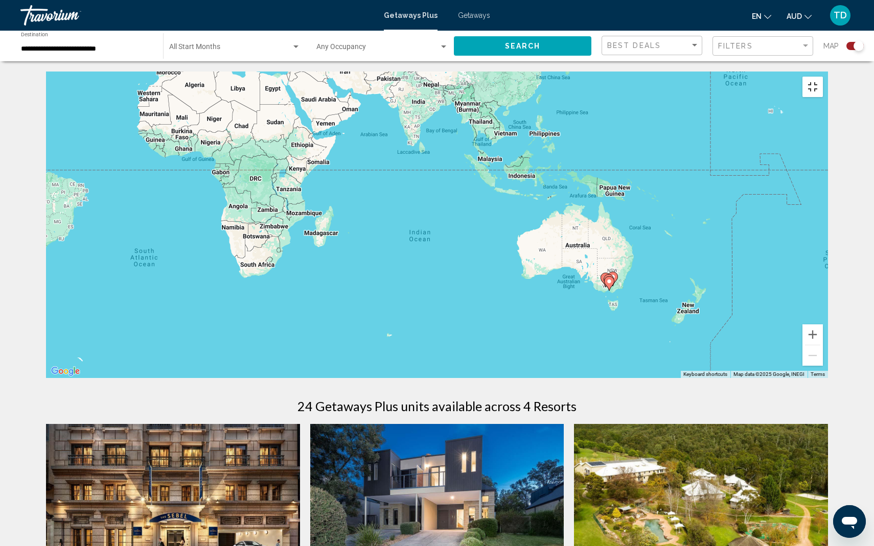
click at [823, 77] on button "Toggle fullscreen view" at bounding box center [812, 87] width 20 height 20
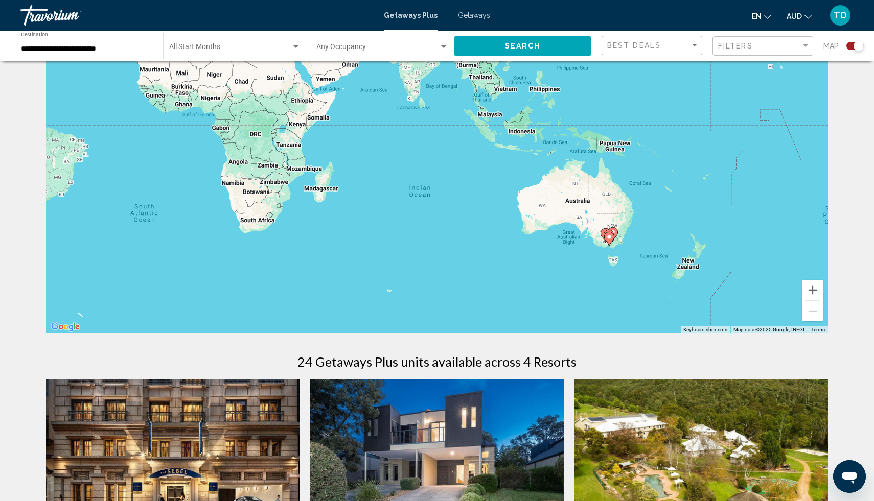
scroll to position [41, 0]
